Goal: Transaction & Acquisition: Purchase product/service

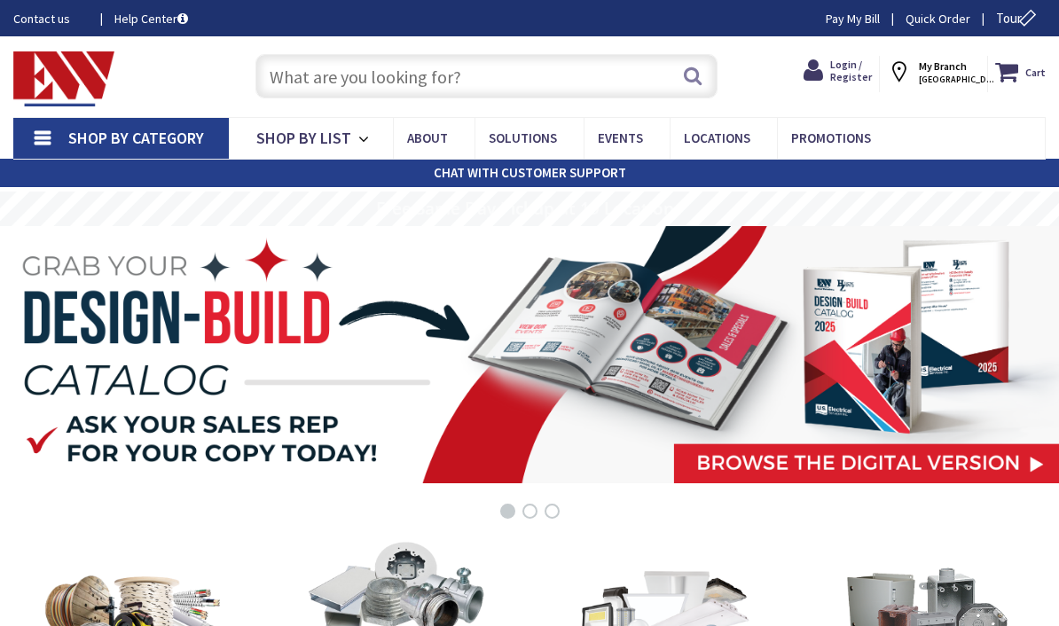
click at [848, 83] on span "Login / Register" at bounding box center [851, 71] width 42 height 26
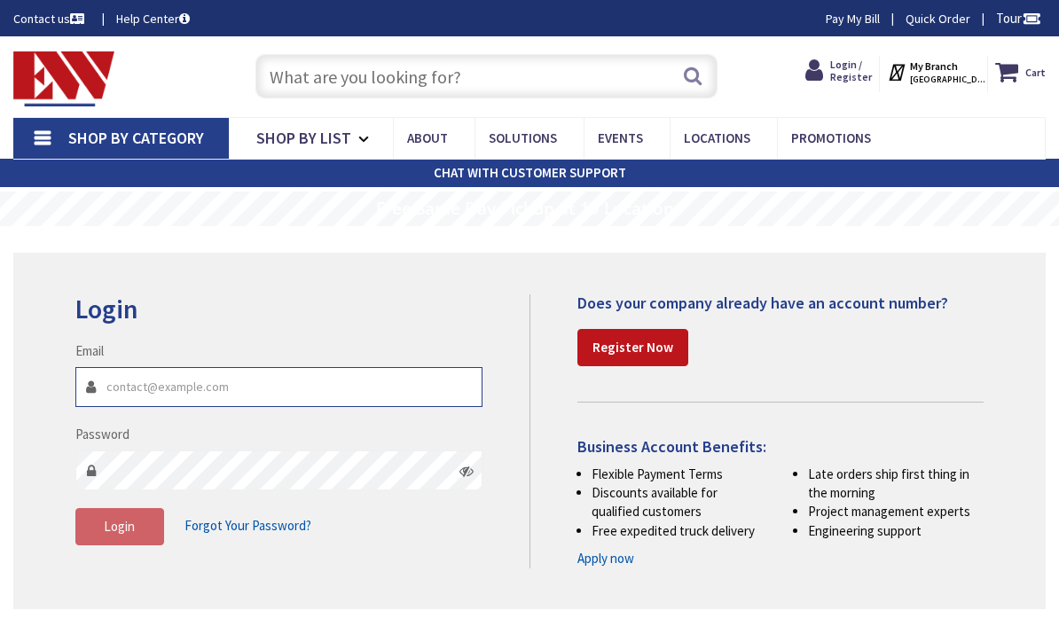
type input "[EMAIL_ADDRESS][DOMAIN_NAME]"
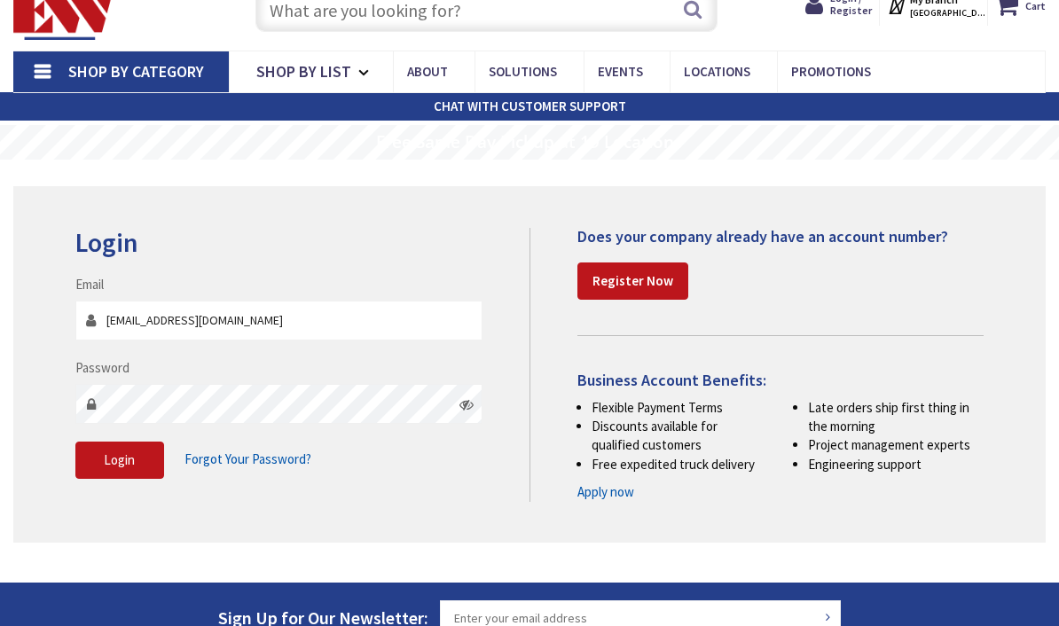
scroll to position [68, 0]
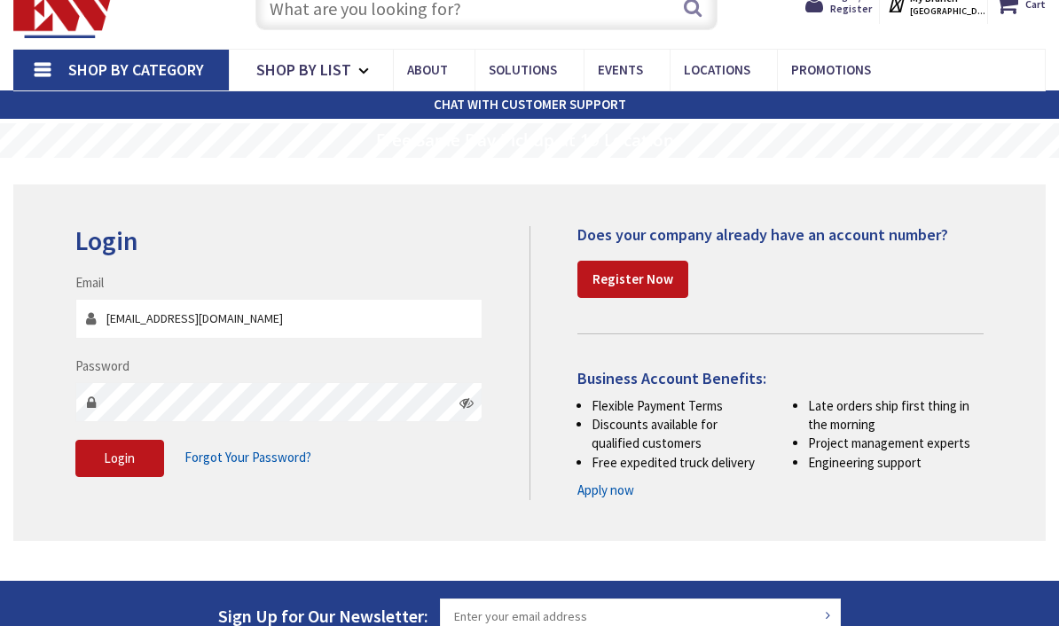
click at [111, 457] on span "Login" at bounding box center [119, 458] width 31 height 17
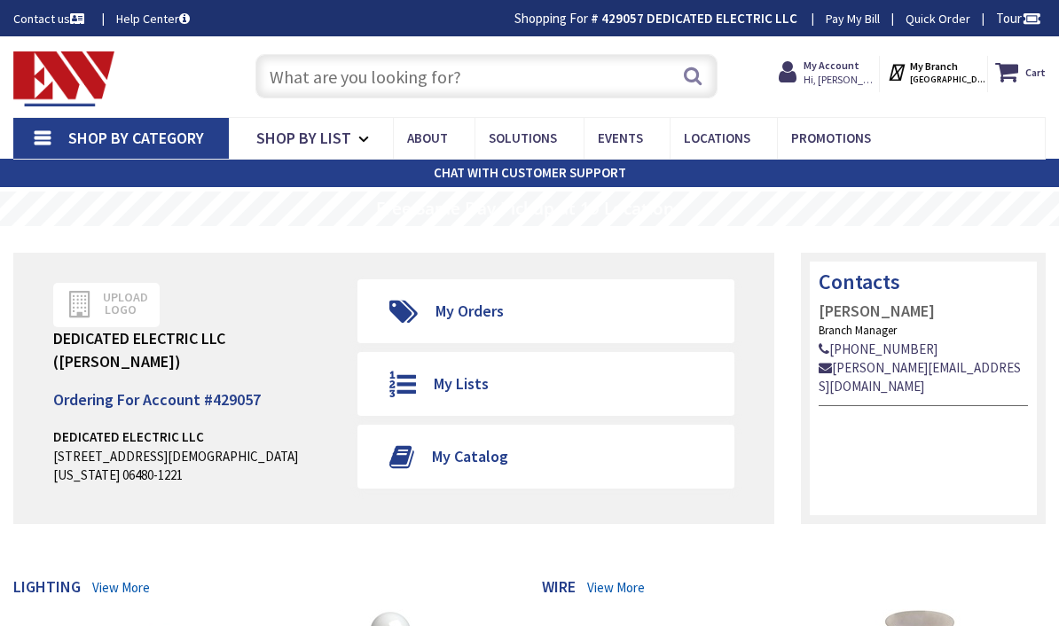
click at [332, 86] on input "text" at bounding box center [486, 76] width 462 height 44
click at [317, 86] on input "text" at bounding box center [486, 76] width 462 height 44
click at [348, 84] on input "text" at bounding box center [486, 76] width 462 height 44
click at [341, 74] on input "text" at bounding box center [486, 76] width 462 height 44
click at [386, 74] on input "text" at bounding box center [486, 76] width 462 height 44
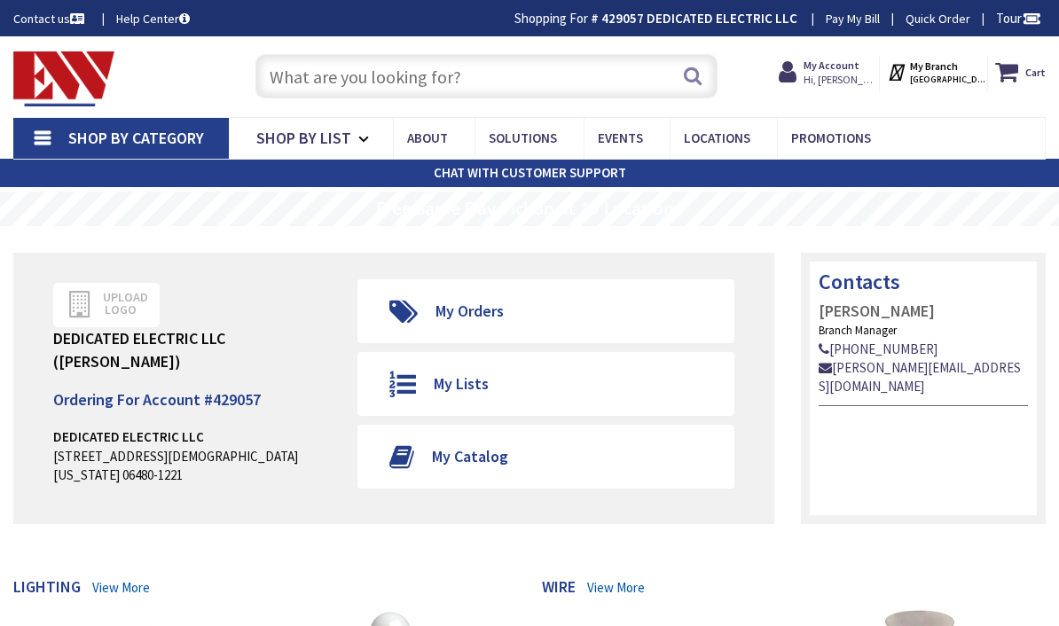
click at [298, 88] on input "text" at bounding box center [486, 76] width 462 height 44
paste input "(MACL-153M-GR)"
type input "(MACL-153M-GR)"
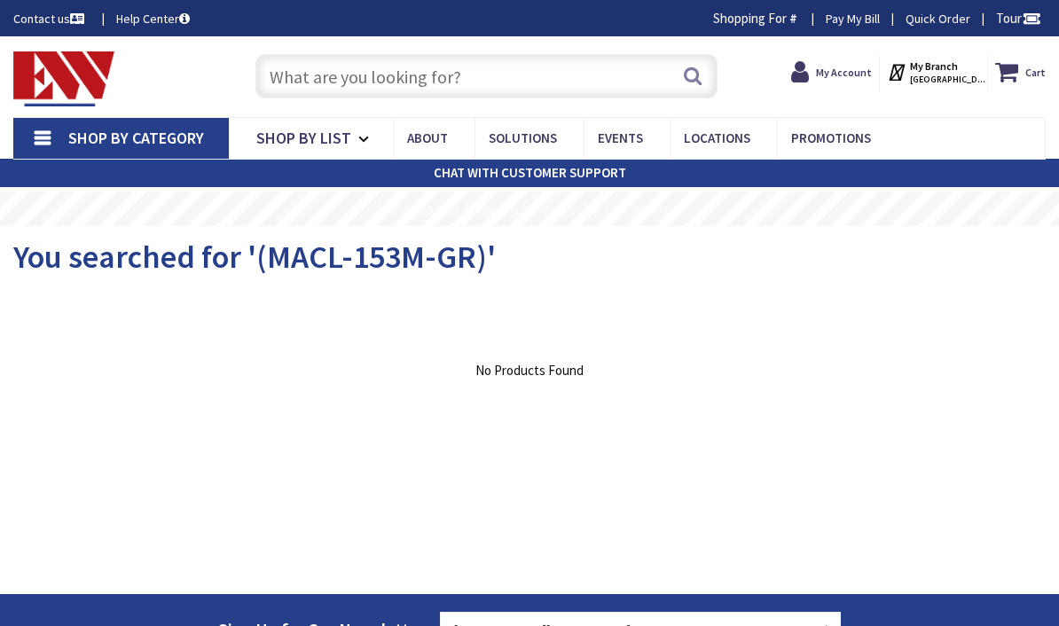
click at [294, 80] on input "text" at bounding box center [486, 76] width 462 height 44
paste input "(MACL-153M-GR)"
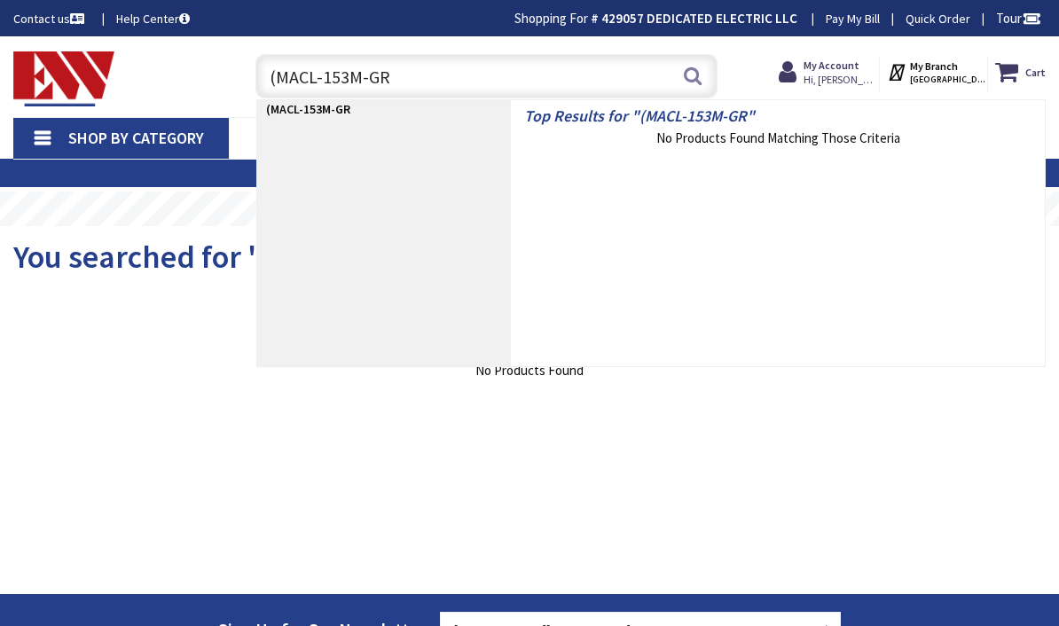
type input "MACL-153M-GR"
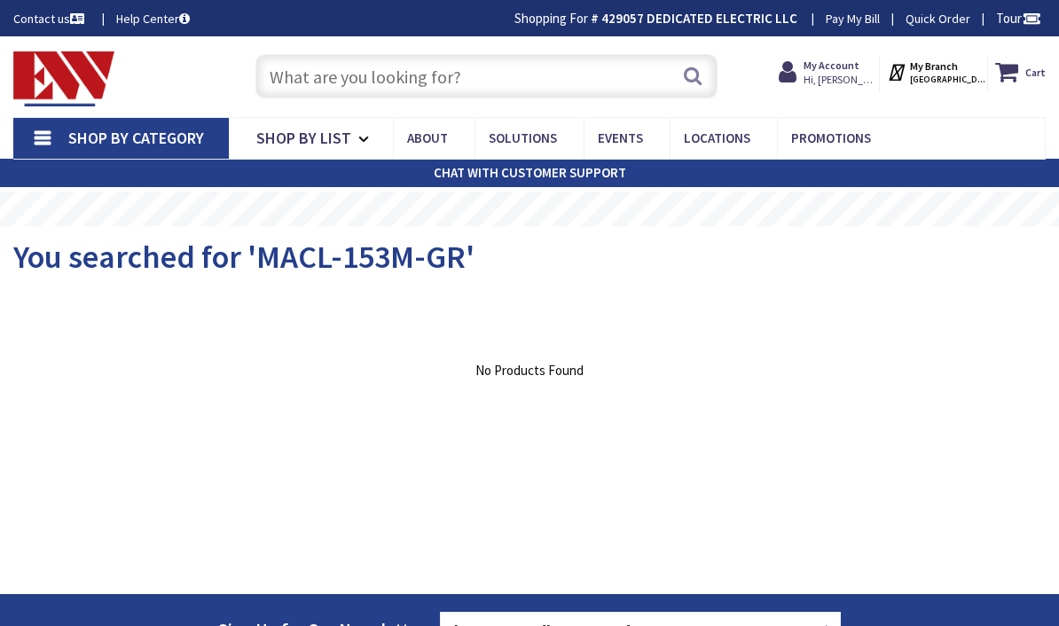
click at [299, 77] on input "text" at bounding box center [486, 76] width 462 height 44
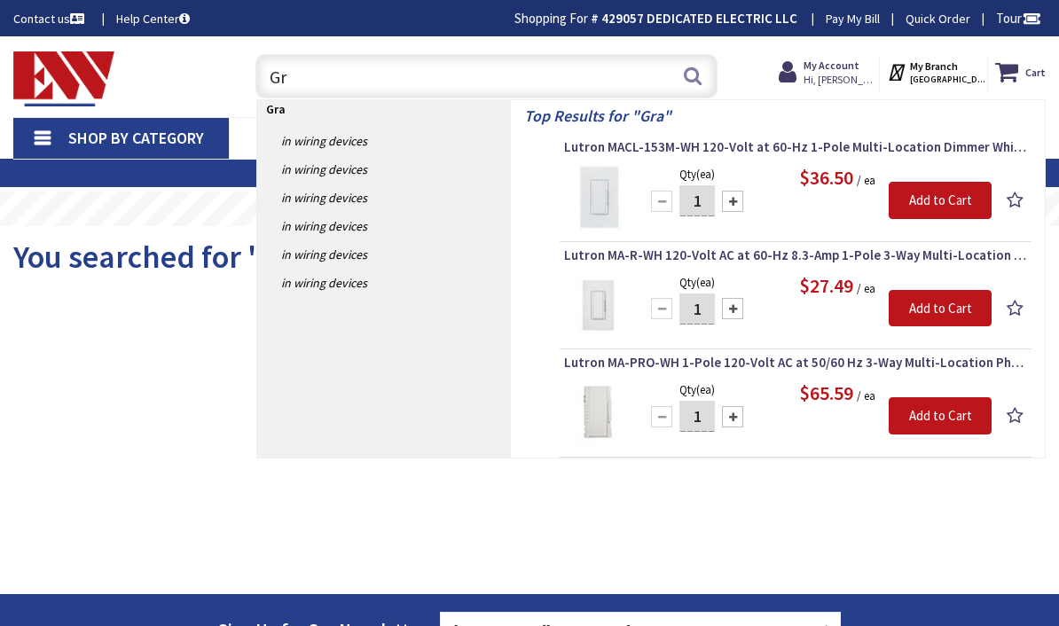
type input "G"
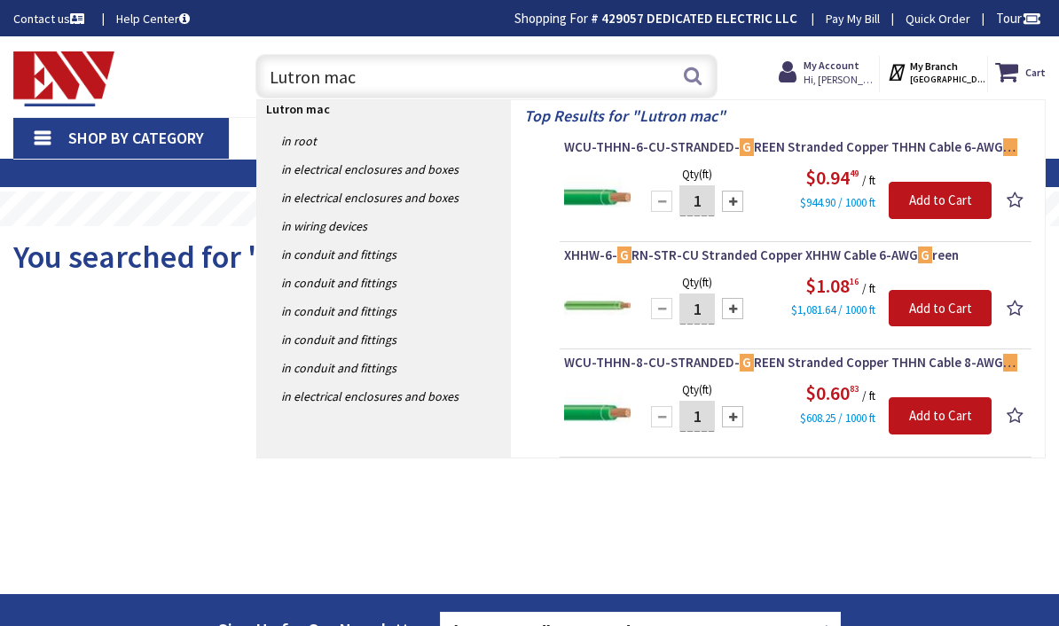
type input "Lutron macl"
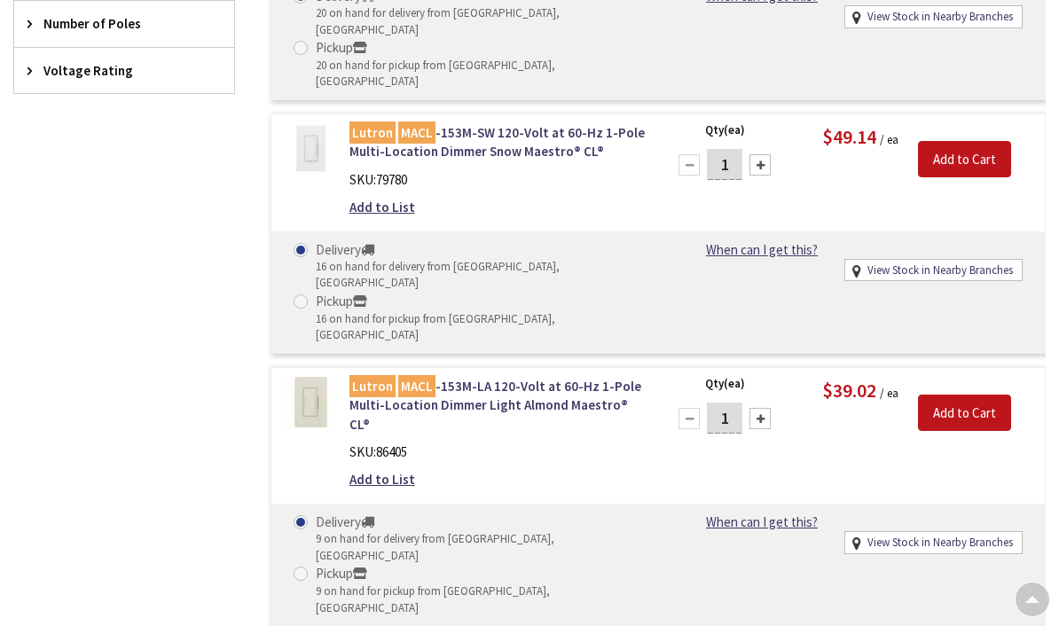
scroll to position [944, 0]
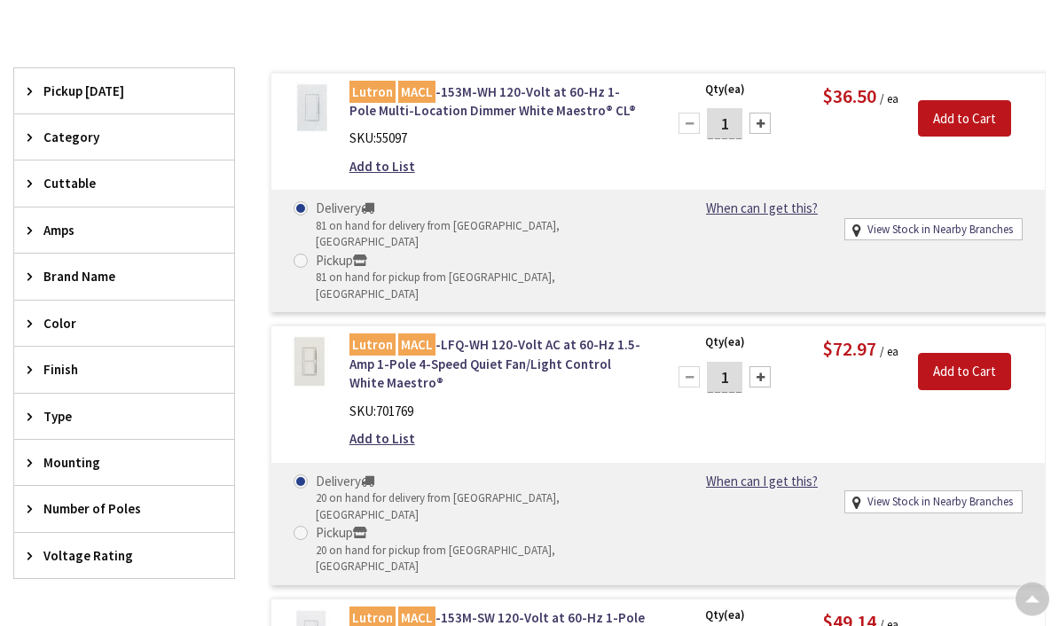
click at [40, 320] on icon at bounding box center [33, 323] width 13 height 13
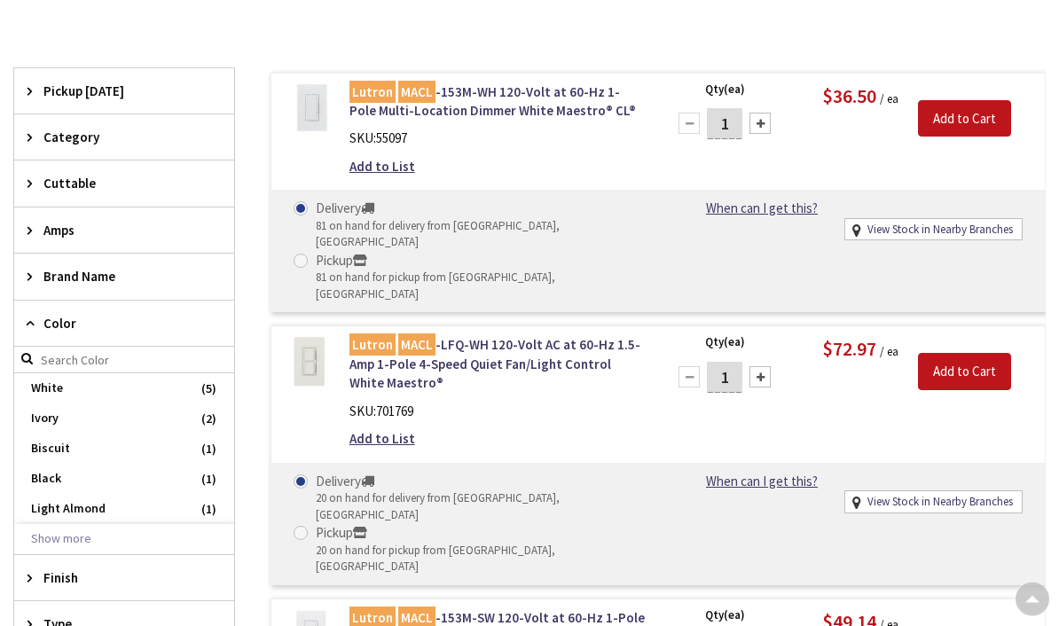
scroll to position [463, 0]
click at [48, 538] on button "Show more" at bounding box center [124, 539] width 220 height 30
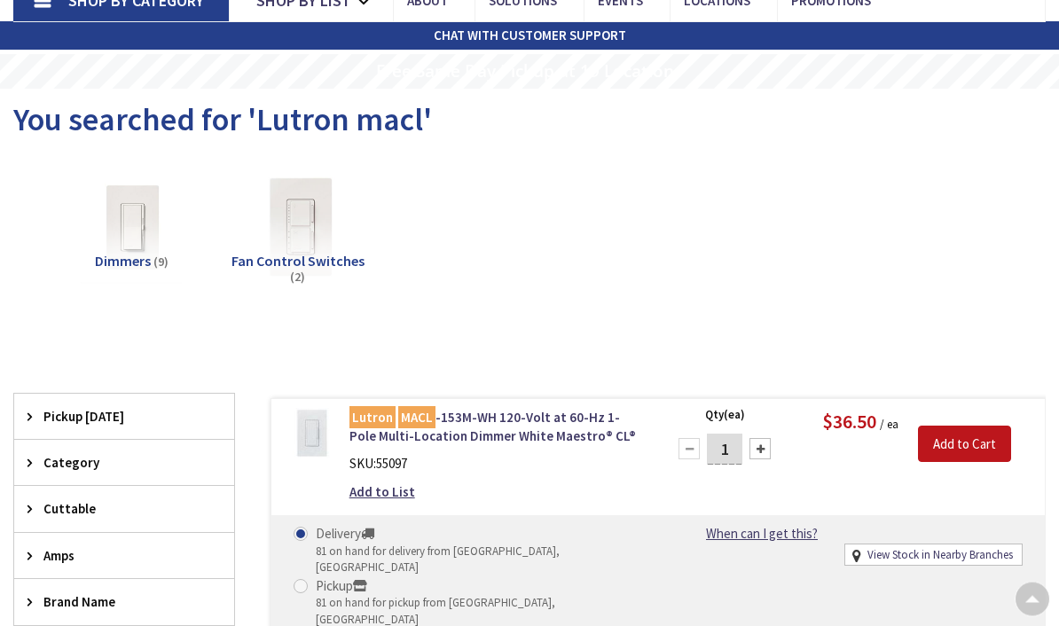
scroll to position [0, 0]
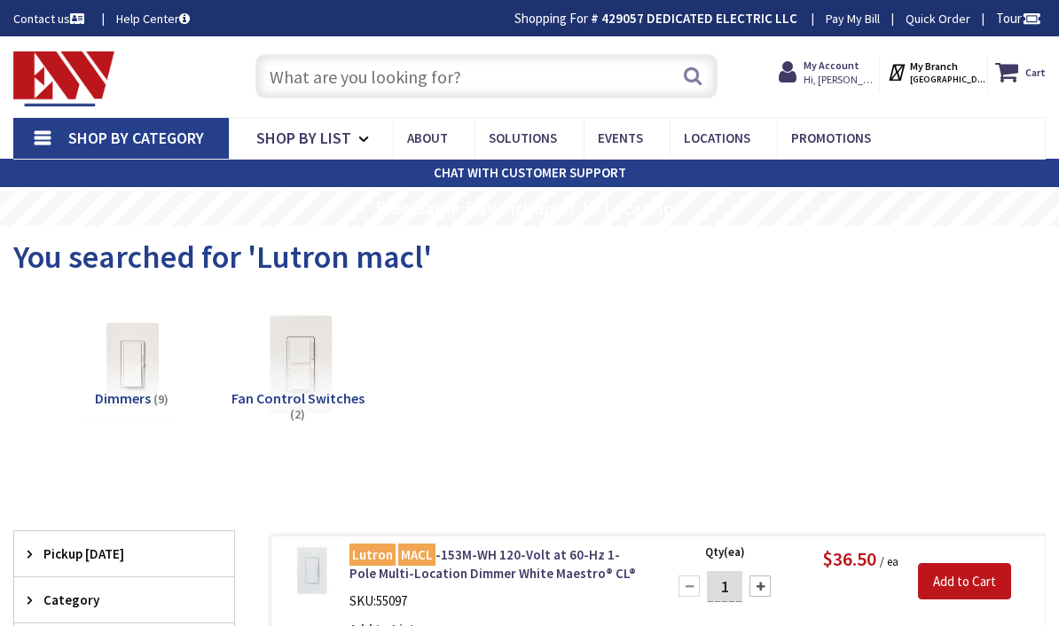
click at [521, 80] on input "text" at bounding box center [486, 76] width 462 height 44
click at [307, 70] on input "text" at bounding box center [486, 76] width 462 height 44
paste input "GFTR1-GY"
type input "GFTR1-GY"
click at [700, 73] on button "Search" at bounding box center [692, 76] width 23 height 40
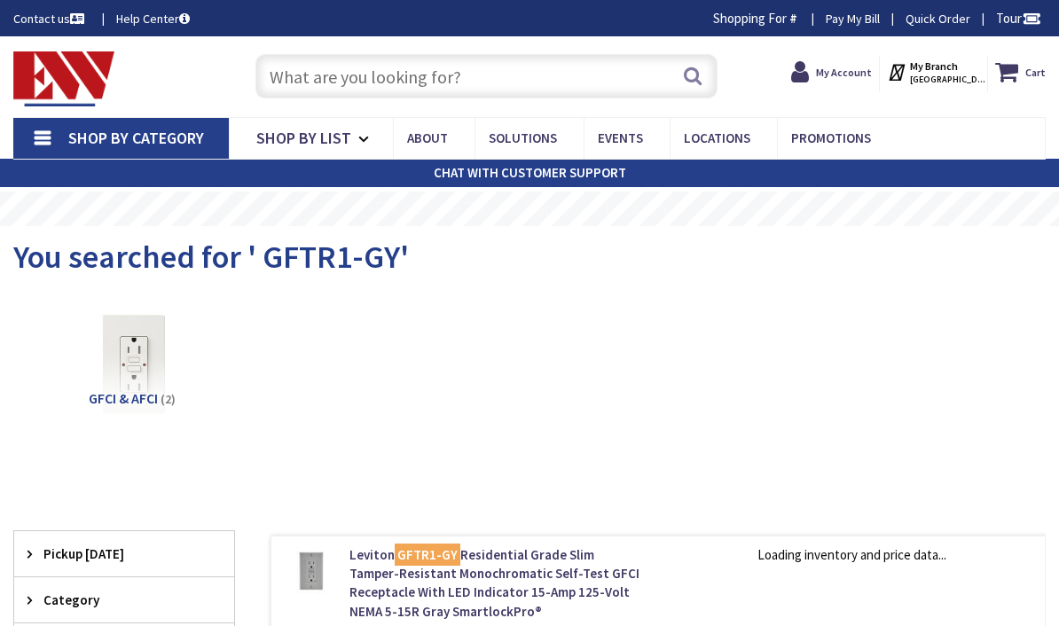
scroll to position [148, 0]
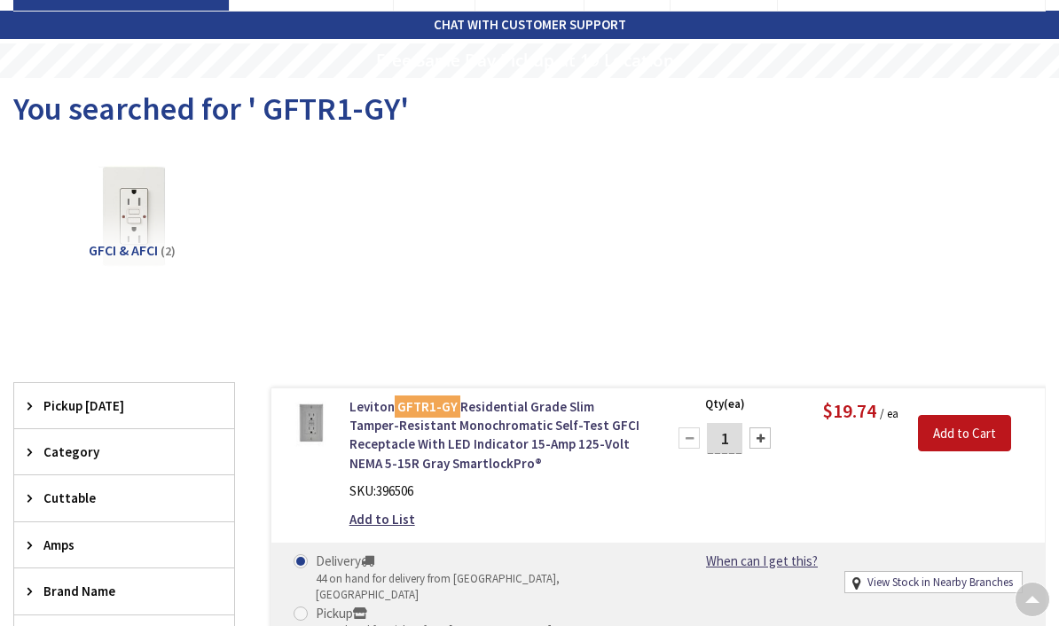
click at [575, 428] on link "Leviton GFTR1-GY Residential Grade Slim Tamper-Resistant Monochromatic Self-Tes…" at bounding box center [496, 435] width 295 height 76
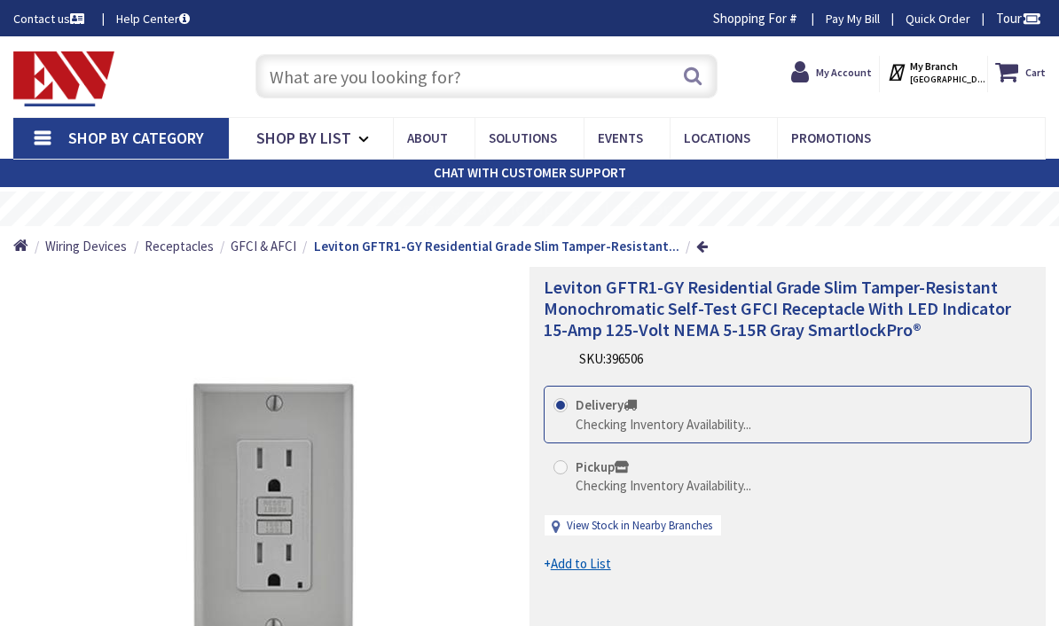
scroll to position [104, 0]
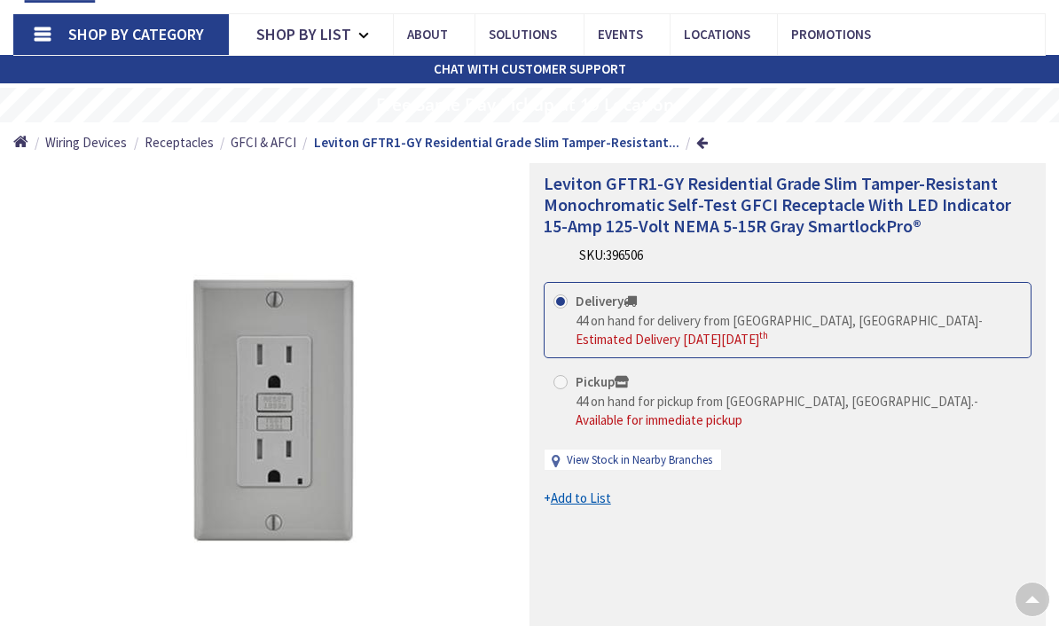
click at [685, 452] on link "View Stock in Nearby Branches" at bounding box center [639, 460] width 145 height 17
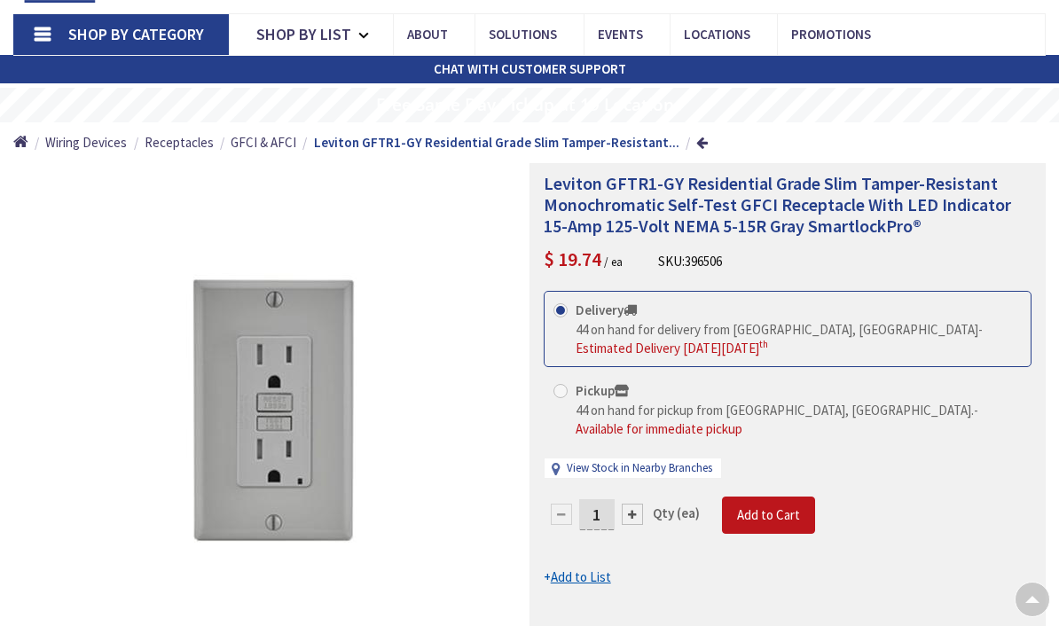
click at [662, 460] on link "View Stock in Nearby Branches" at bounding box center [639, 468] width 145 height 17
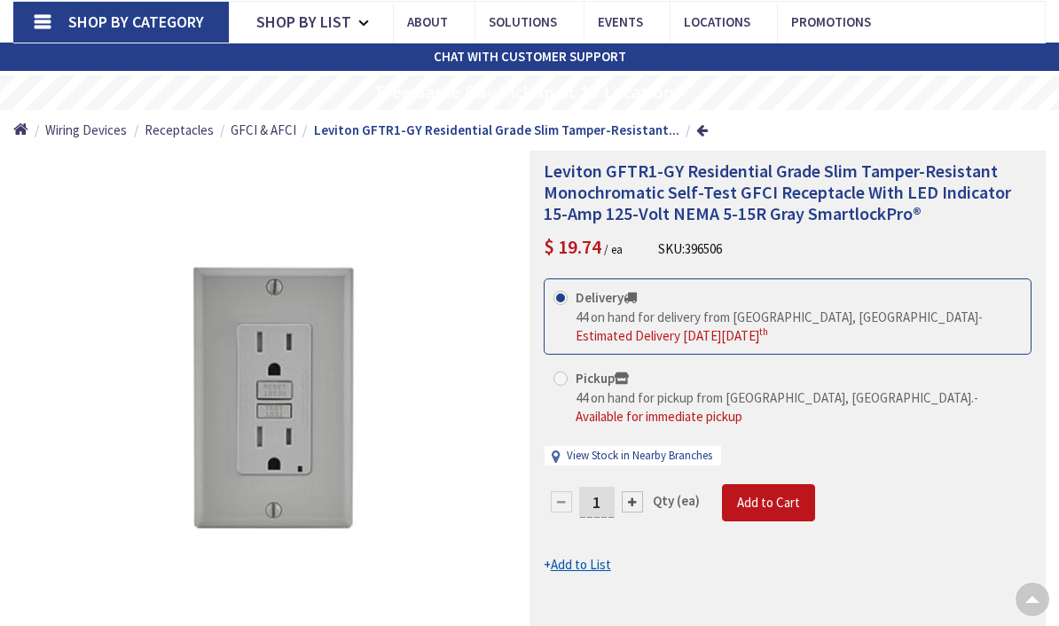
click at [649, 448] on link "View Stock in Nearby Branches" at bounding box center [639, 456] width 145 height 17
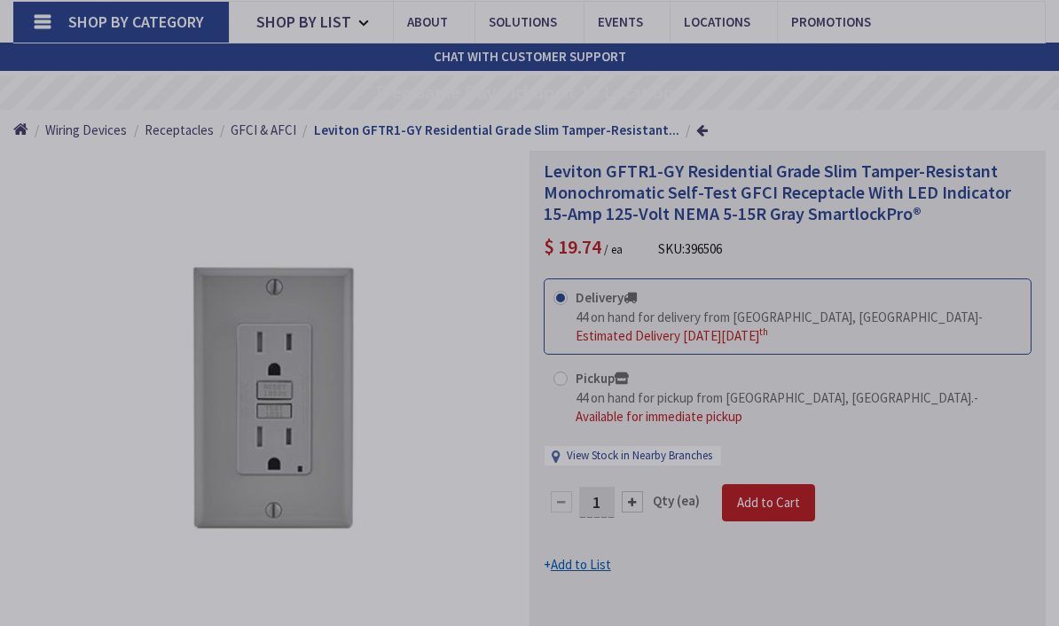
select select "data-availability"
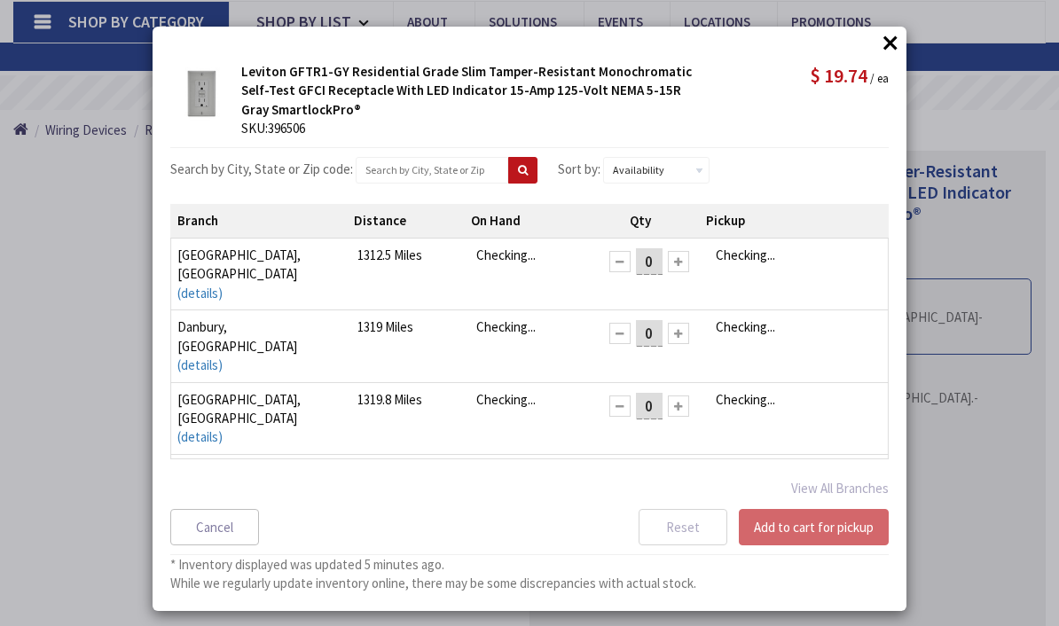
scroll to position [0, 0]
click at [435, 174] on input "text" at bounding box center [432, 170] width 153 height 27
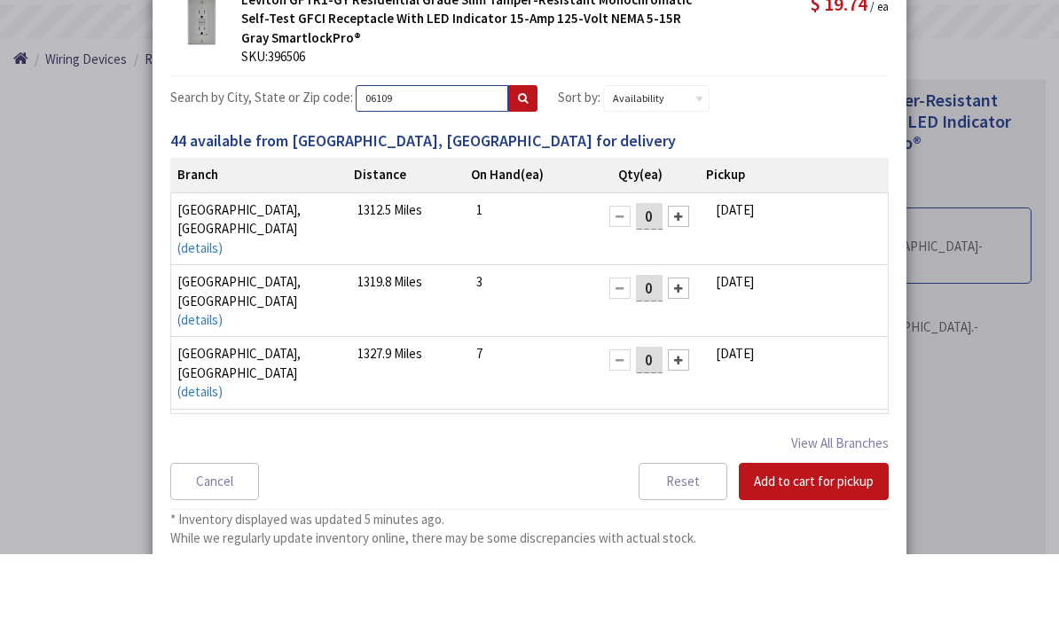
type input "06109"
click at [518, 165] on icon at bounding box center [523, 170] width 10 height 11
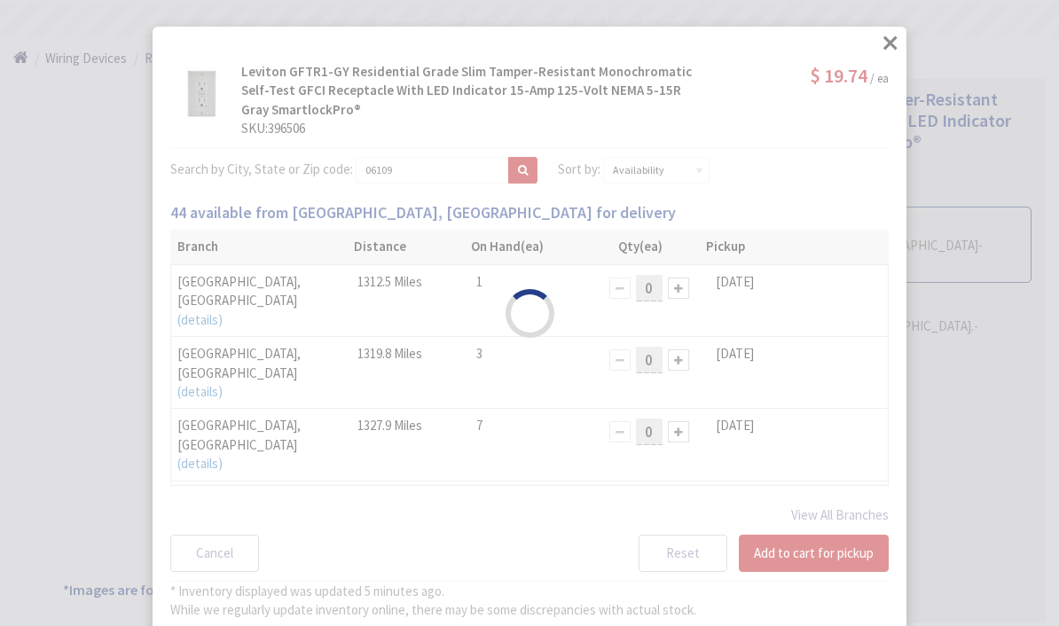
select select "data-availability"
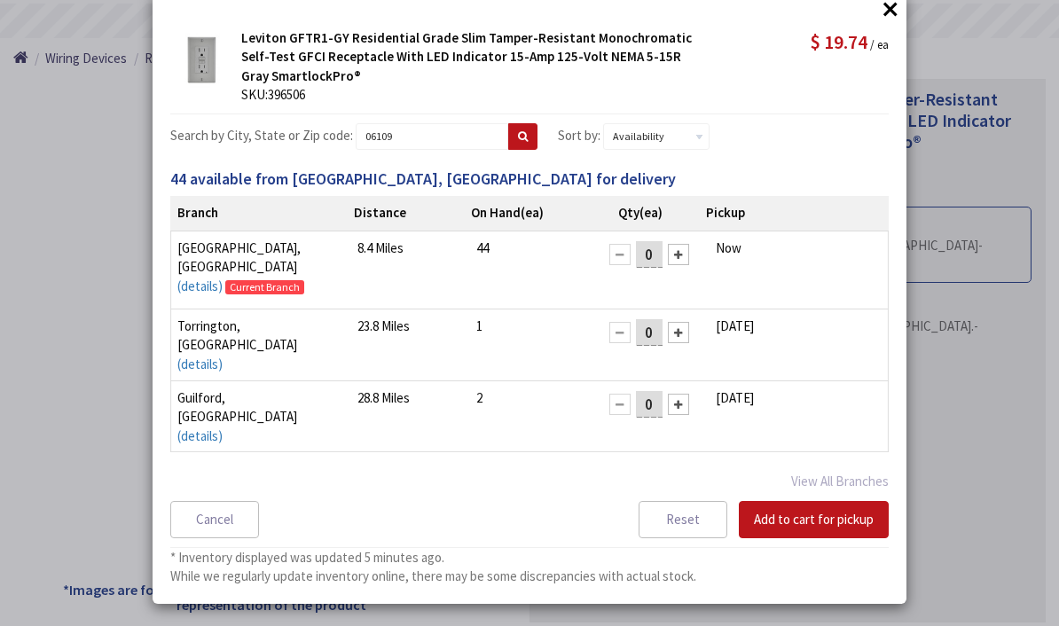
scroll to position [0, 0]
click at [883, 20] on button "×" at bounding box center [890, 9] width 27 height 27
